Goal: Information Seeking & Learning: Find specific fact

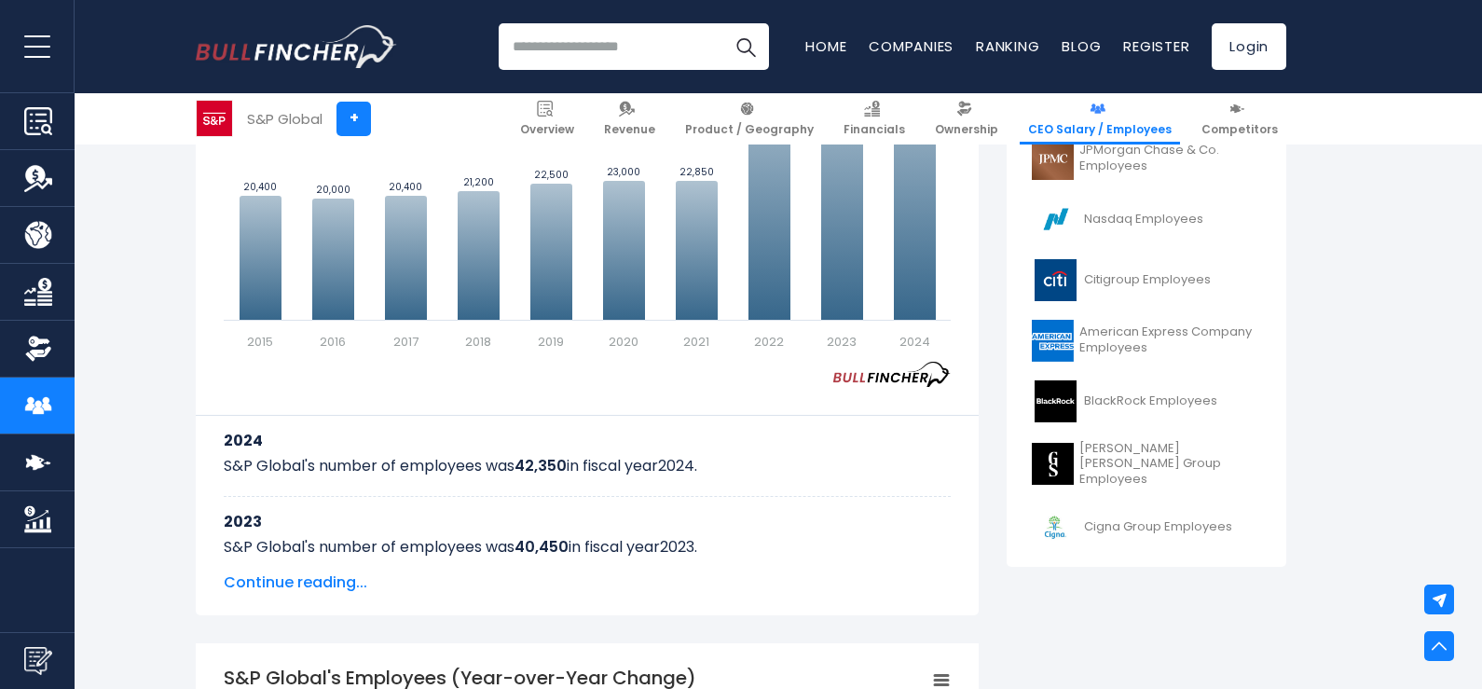
scroll to position [672, 0]
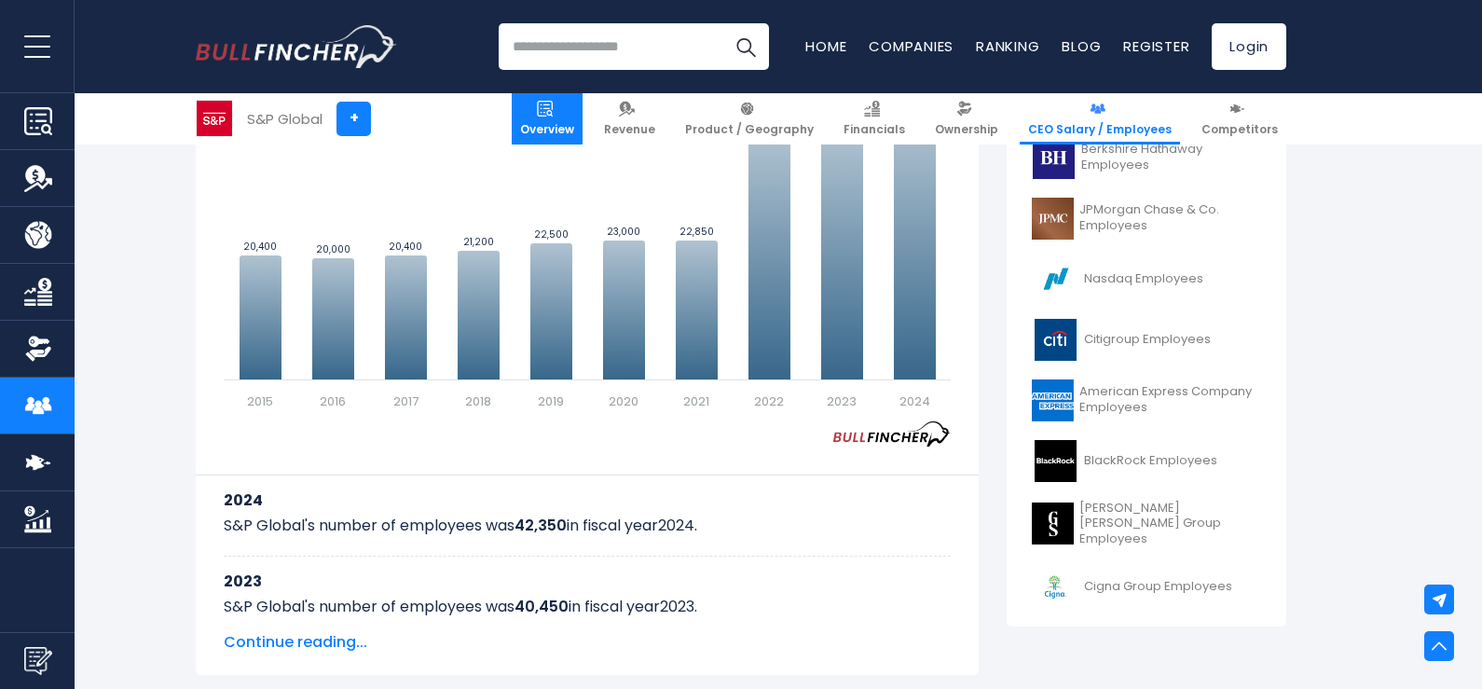
click at [553, 109] on img at bounding box center [545, 109] width 16 height 16
